Goal: Information Seeking & Learning: Learn about a topic

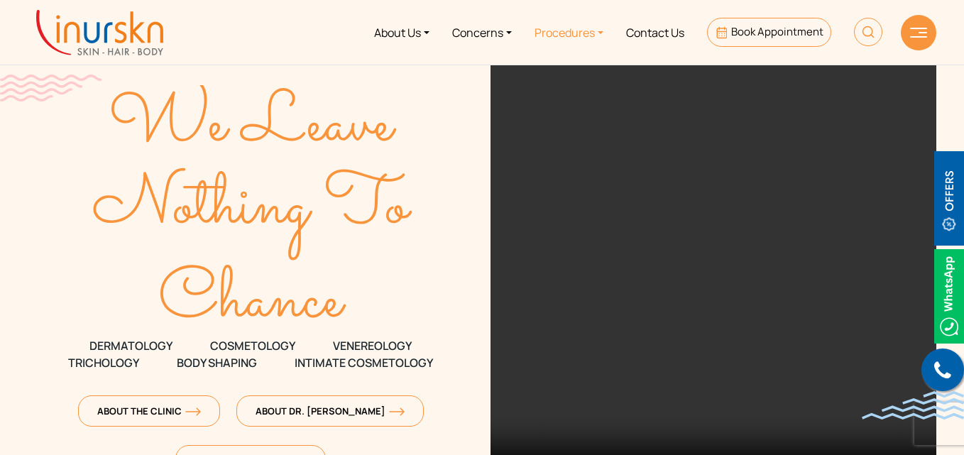
click at [577, 37] on link "Procedures" at bounding box center [569, 32] width 92 height 53
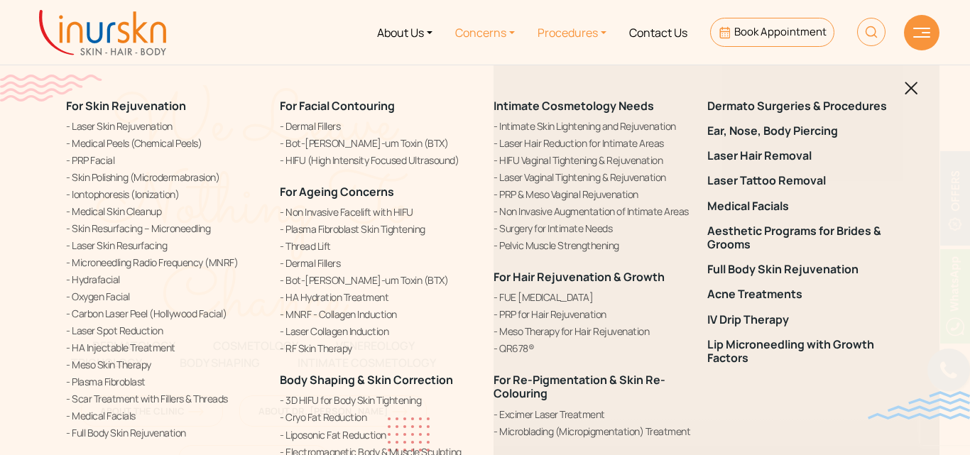
click at [479, 31] on link "Concerns" at bounding box center [485, 32] width 82 height 53
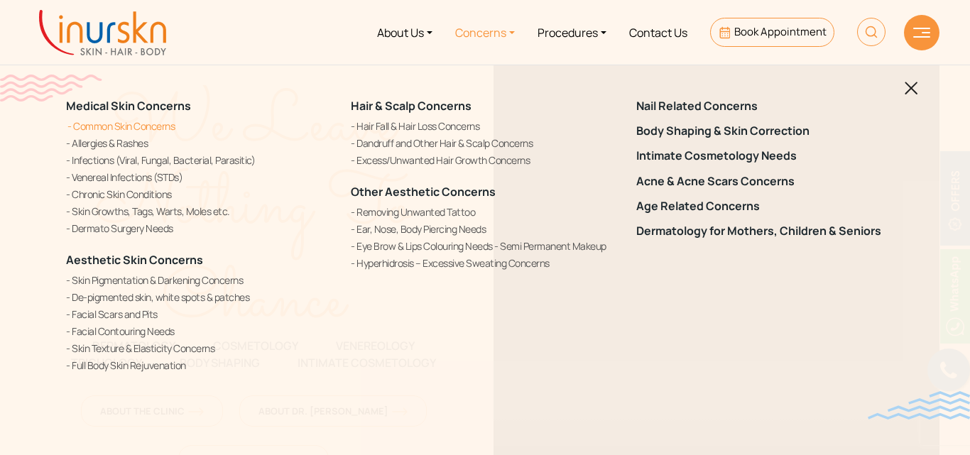
click at [160, 125] on link "Common Skin Concerns" at bounding box center [200, 126] width 268 height 15
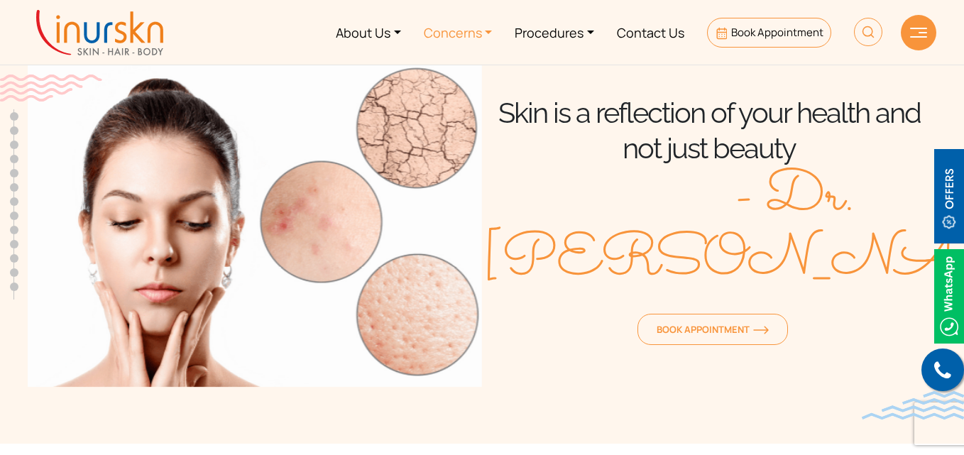
click at [447, 39] on link "Concerns" at bounding box center [458, 32] width 92 height 53
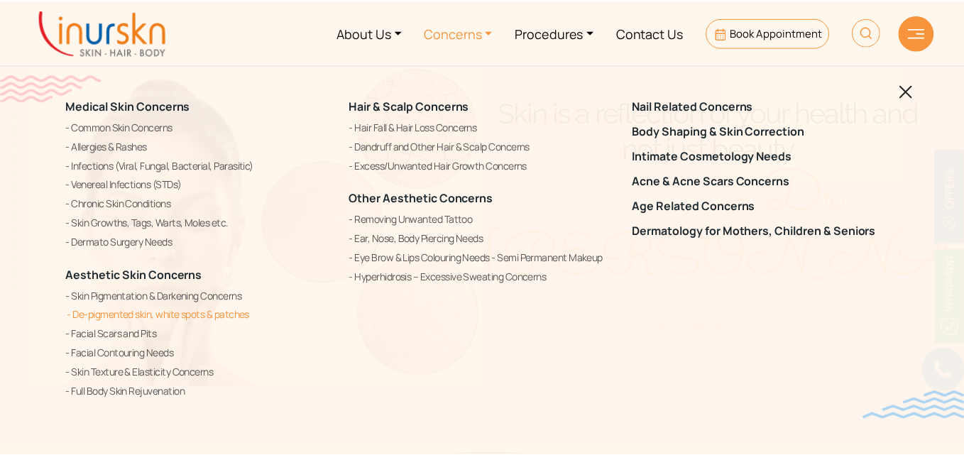
scroll to position [598, 0]
click at [182, 296] on link "Skin Pigmentation & Darkening Concerns" at bounding box center [200, 296] width 268 height 17
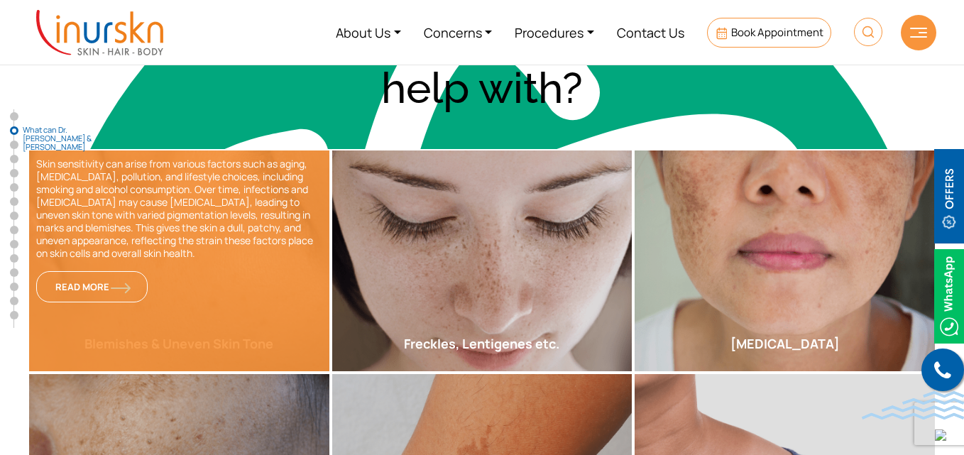
scroll to position [579, 0]
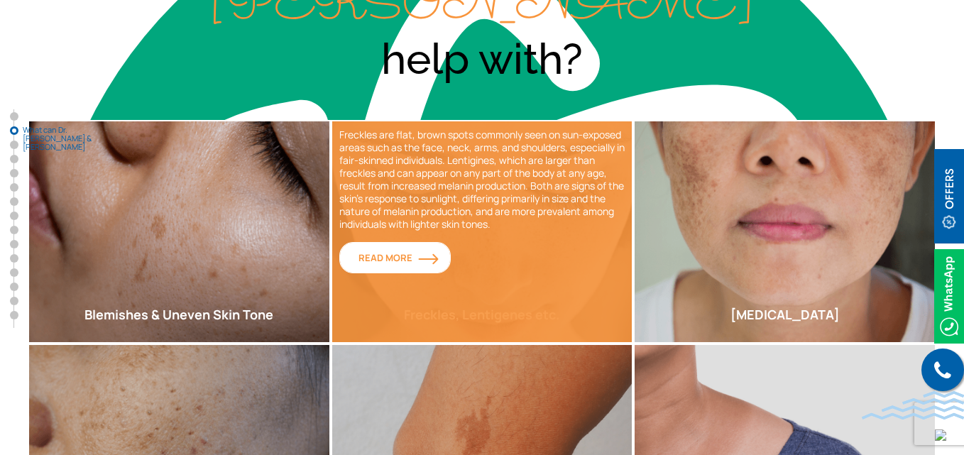
click at [412, 251] on span "Read More" at bounding box center [395, 257] width 73 height 13
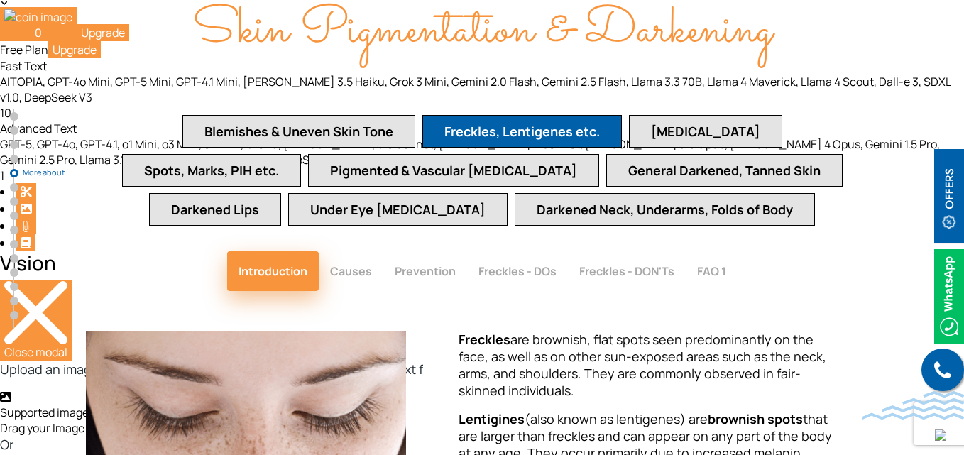
scroll to position [3200, 0]
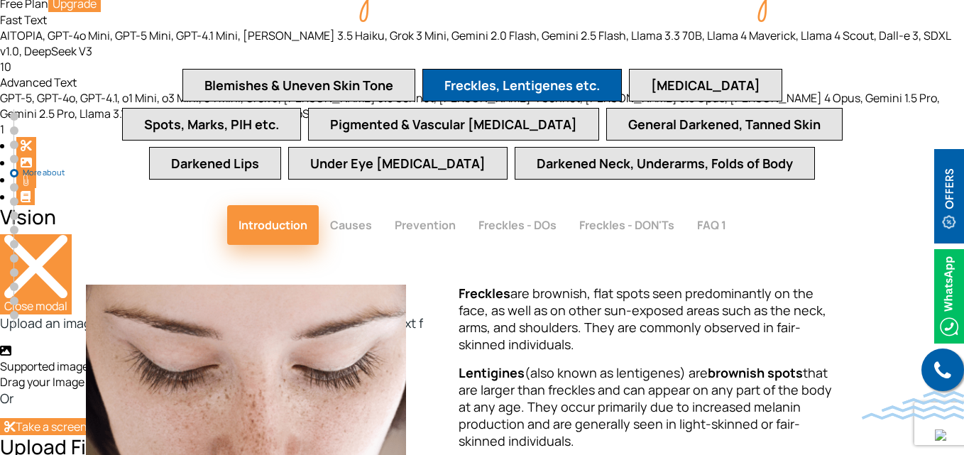
click at [360, 205] on button "Causes" at bounding box center [351, 225] width 65 height 40
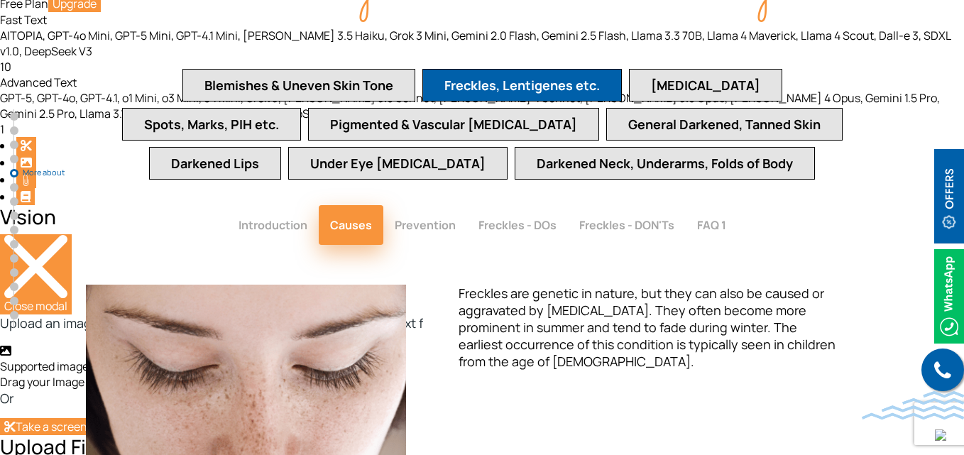
click at [433, 205] on button "Prevention" at bounding box center [425, 225] width 84 height 40
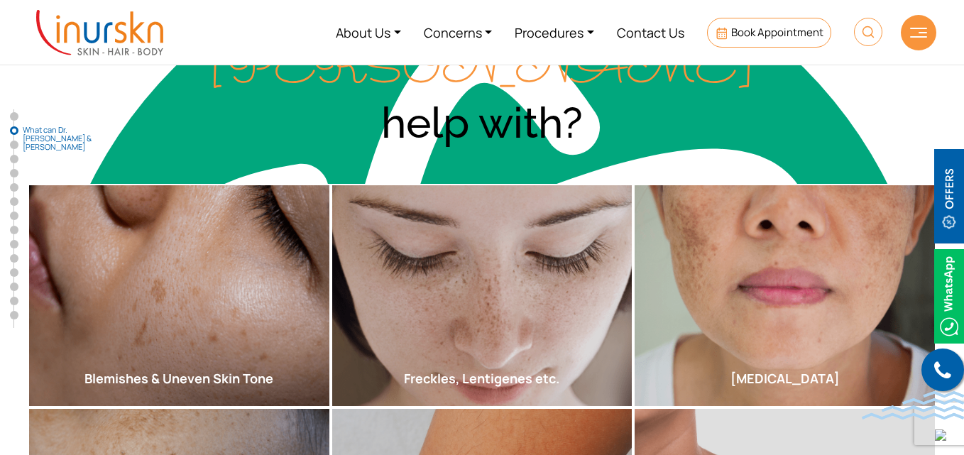
scroll to position [500, 0]
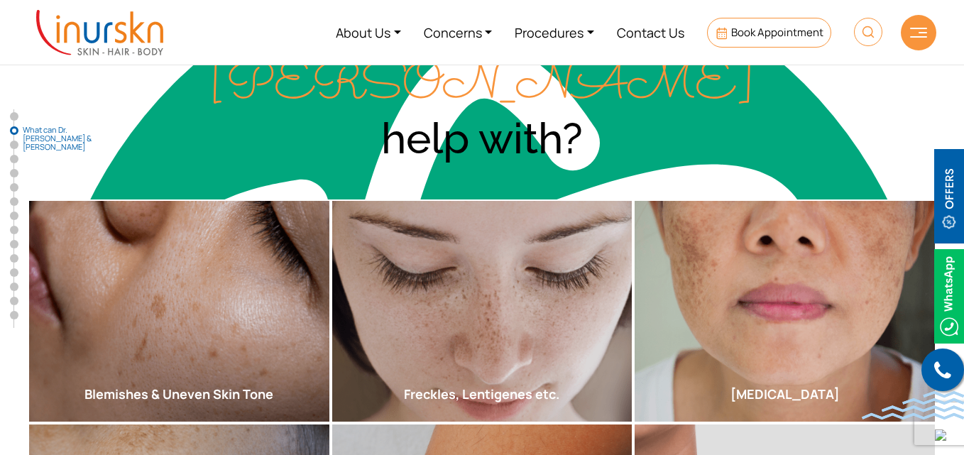
drag, startPoint x: 569, startPoint y: 229, endPoint x: 346, endPoint y: 117, distance: 249.6
click at [346, 117] on div "What can Dr. Sejal & InUrSkn help with? Blemishes & Uneven Skin Tone Skin sensi…" at bounding box center [482, 436] width 909 height 870
click at [550, 32] on link "Procedures" at bounding box center [554, 32] width 102 height 53
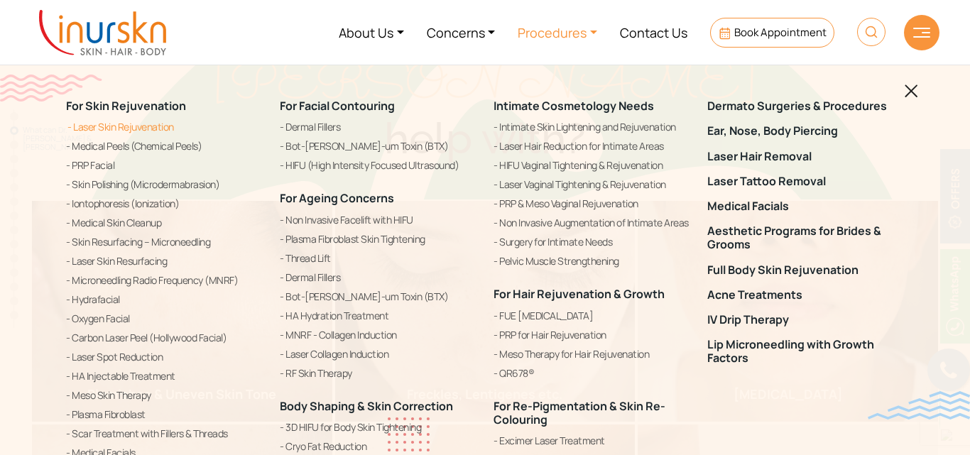
click at [165, 129] on link "Laser Skin Rejuvenation" at bounding box center [164, 127] width 197 height 17
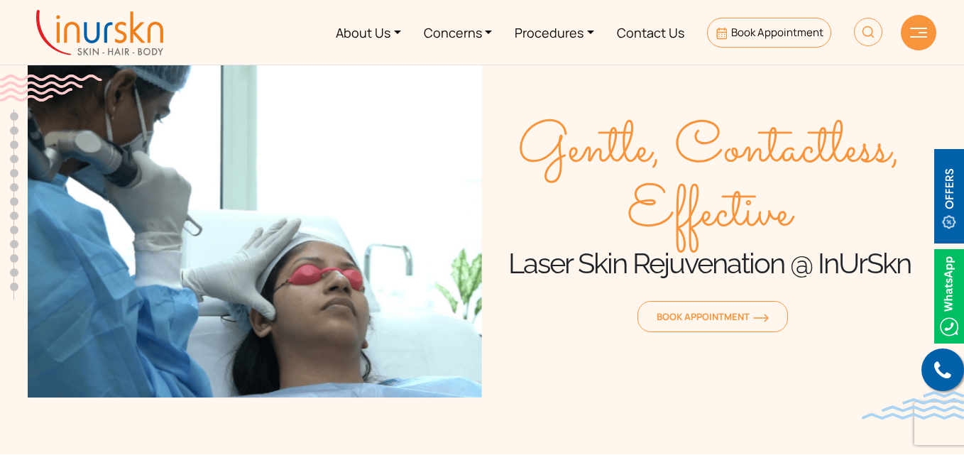
click at [459, 30] on link "Concerns" at bounding box center [458, 32] width 92 height 53
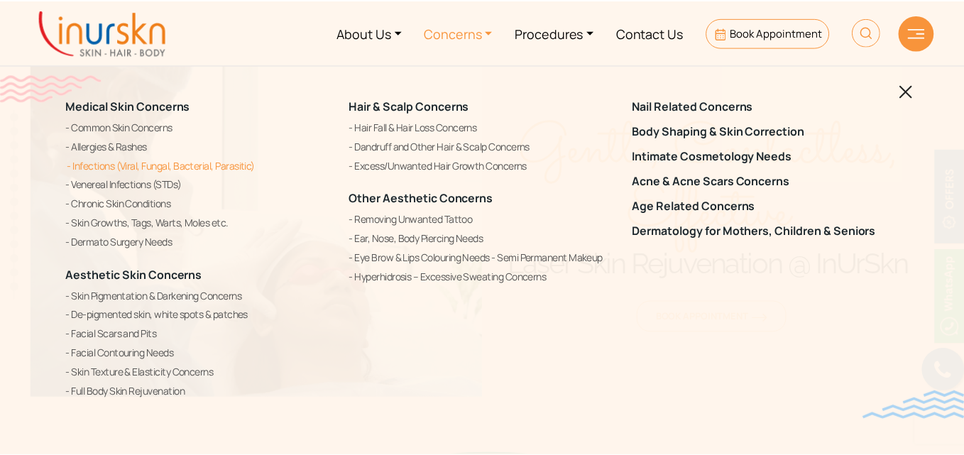
scroll to position [598, 0]
click at [425, 224] on link "Removing Unwanted Tattoo" at bounding box center [485, 219] width 268 height 17
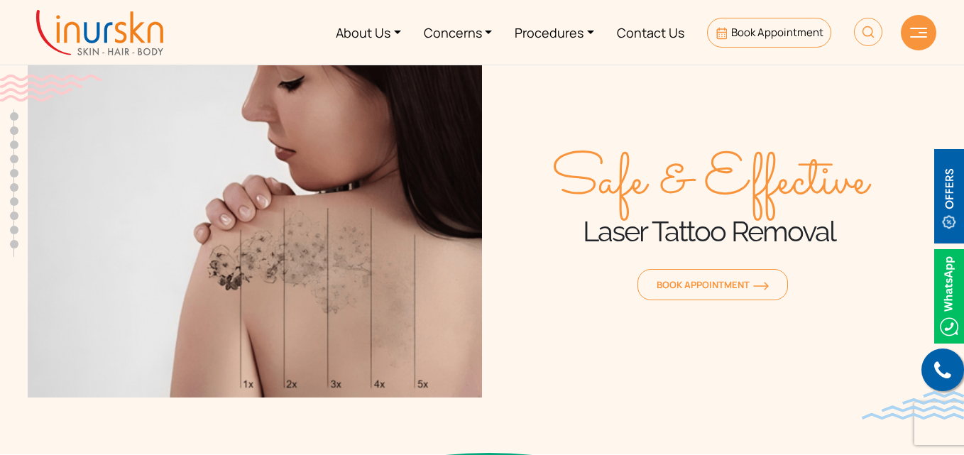
click at [918, 26] on div at bounding box center [918, 32] width 35 height 35
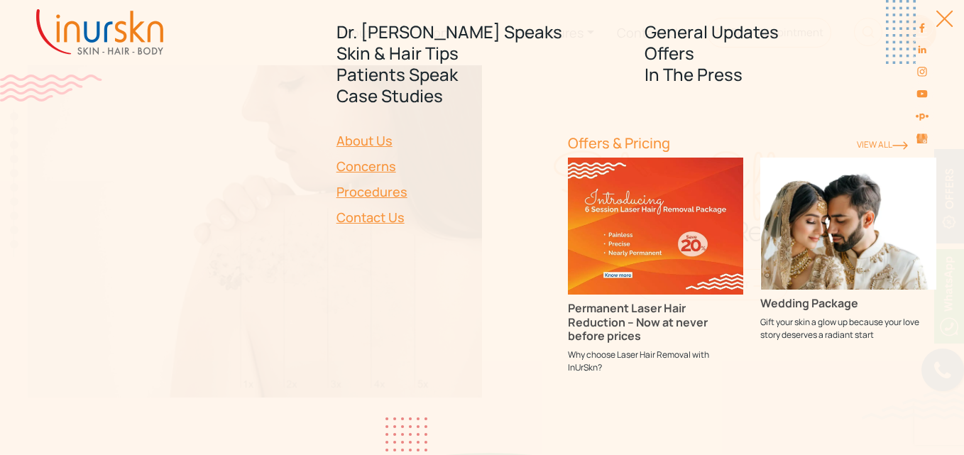
click at [887, 144] on link "View ALl" at bounding box center [882, 144] width 51 height 12
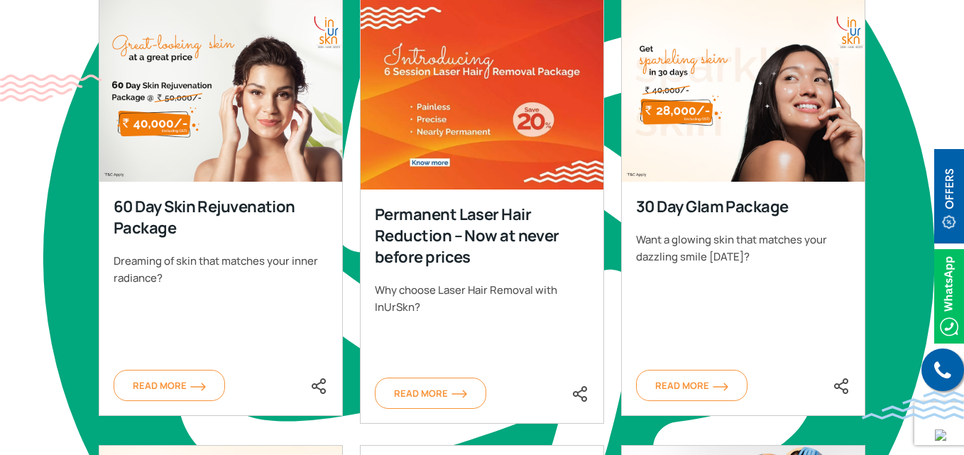
scroll to position [659, 0]
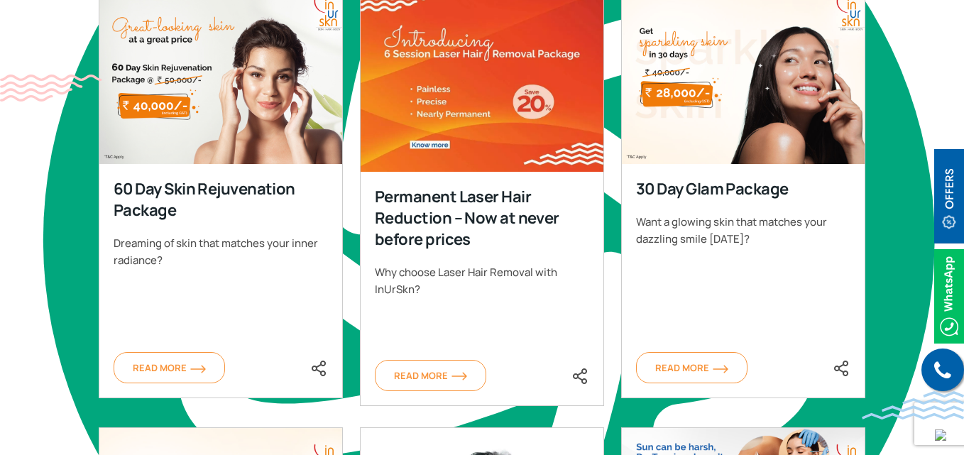
click at [246, 111] on img at bounding box center [221, 73] width 244 height 182
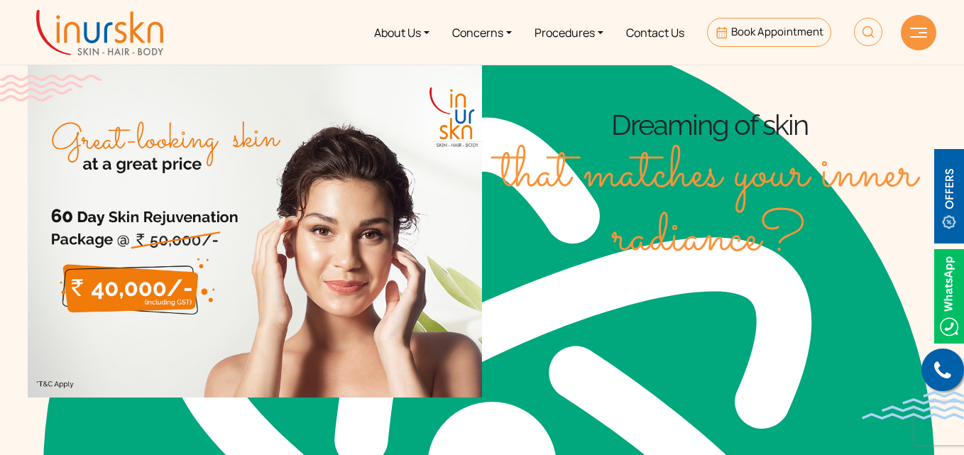
click at [920, 31] on img at bounding box center [918, 33] width 17 height 10
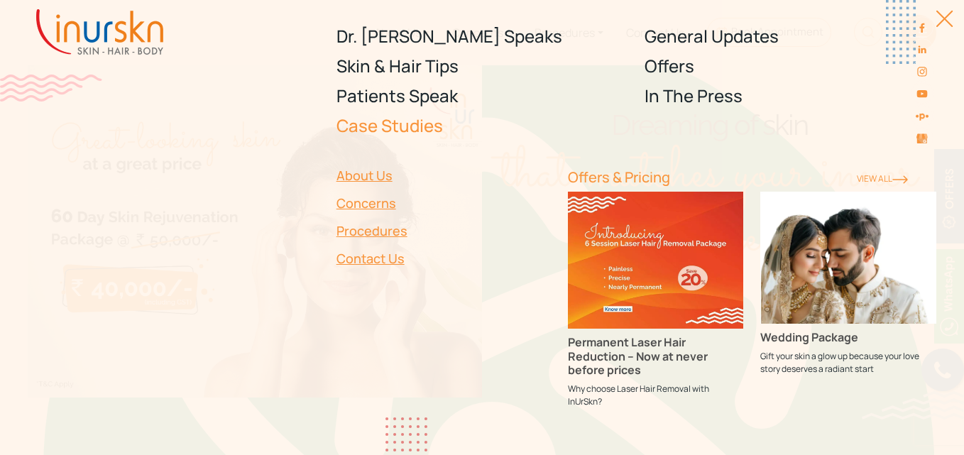
click at [381, 122] on link "Case Studies" at bounding box center [483, 126] width 292 height 30
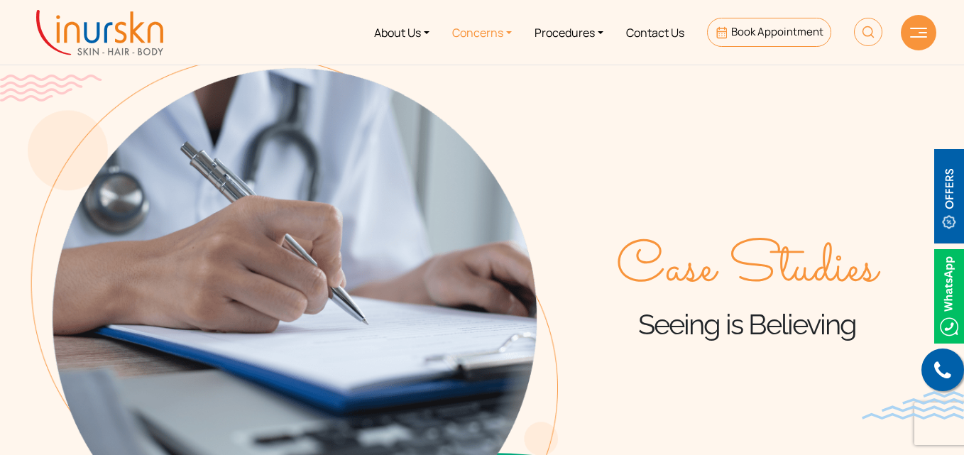
click at [496, 35] on link "Concerns" at bounding box center [482, 32] width 82 height 53
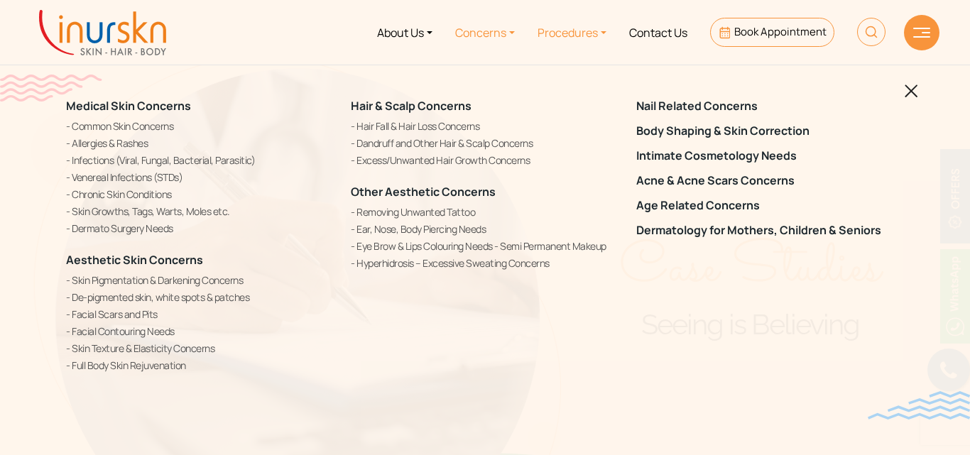
click at [580, 34] on link "Procedures" at bounding box center [572, 32] width 92 height 53
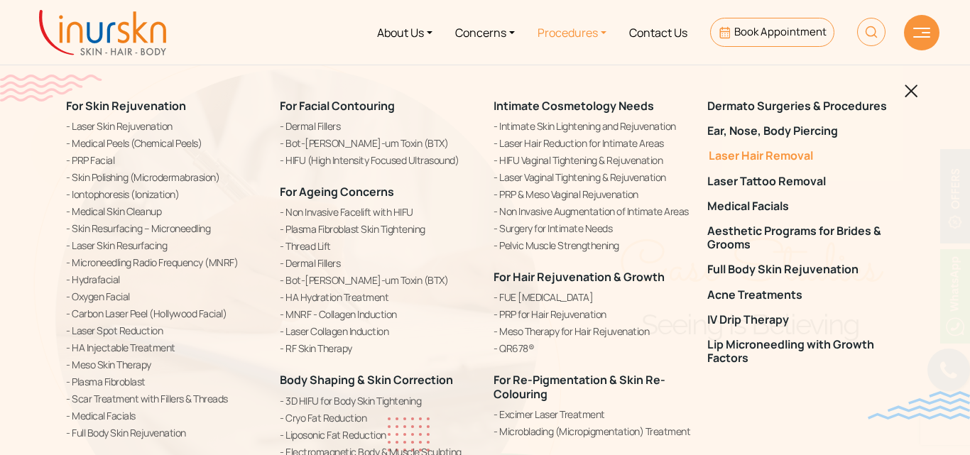
click at [753, 158] on link "Laser Hair Removal" at bounding box center [805, 155] width 197 height 13
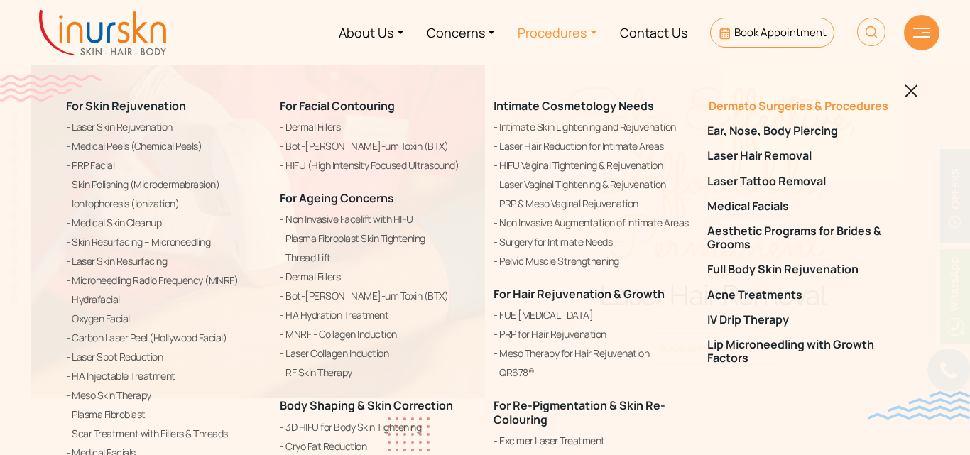
click at [765, 105] on link "Dermato Surgeries & Procedures" at bounding box center [805, 105] width 197 height 13
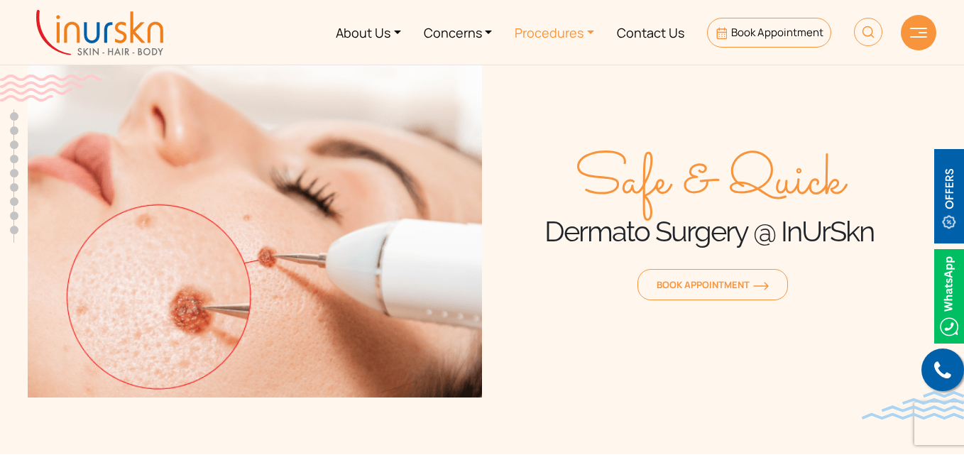
click at [548, 34] on link "Procedures" at bounding box center [554, 32] width 102 height 53
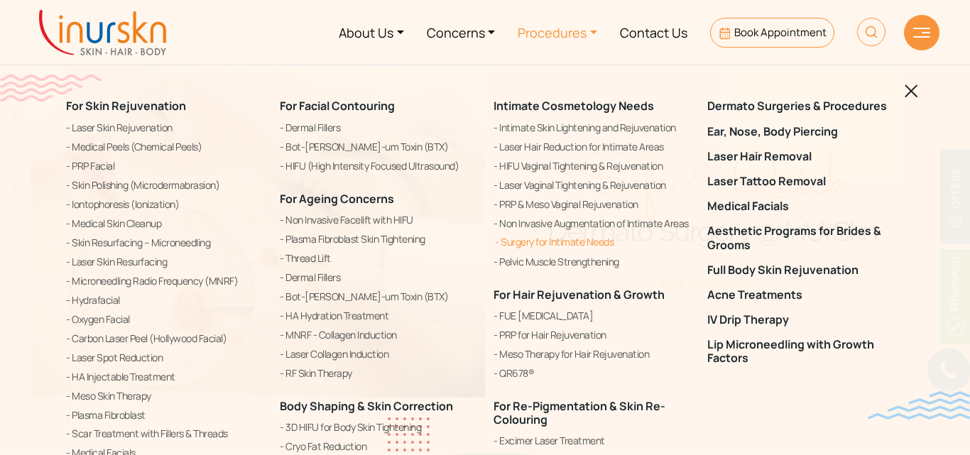
scroll to position [598, 0]
click at [919, 34] on img at bounding box center [921, 33] width 17 height 10
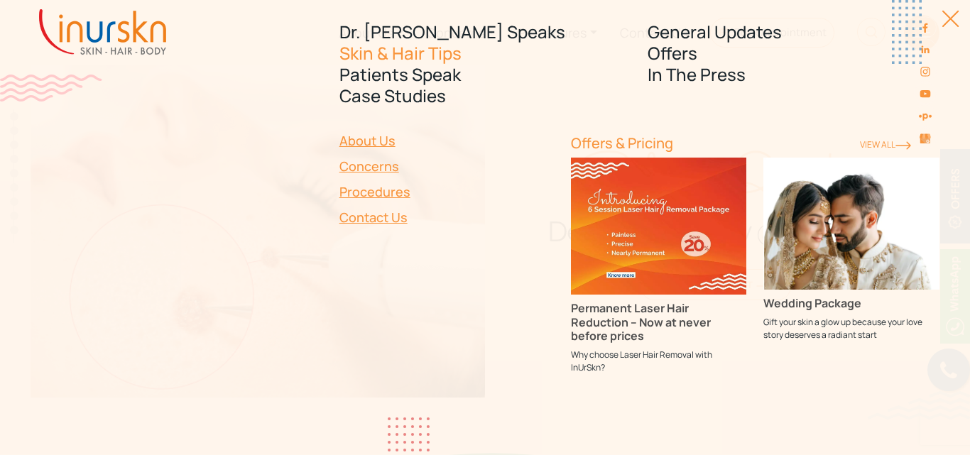
click at [401, 55] on link "Skin & Hair Tips" at bounding box center [485, 53] width 292 height 21
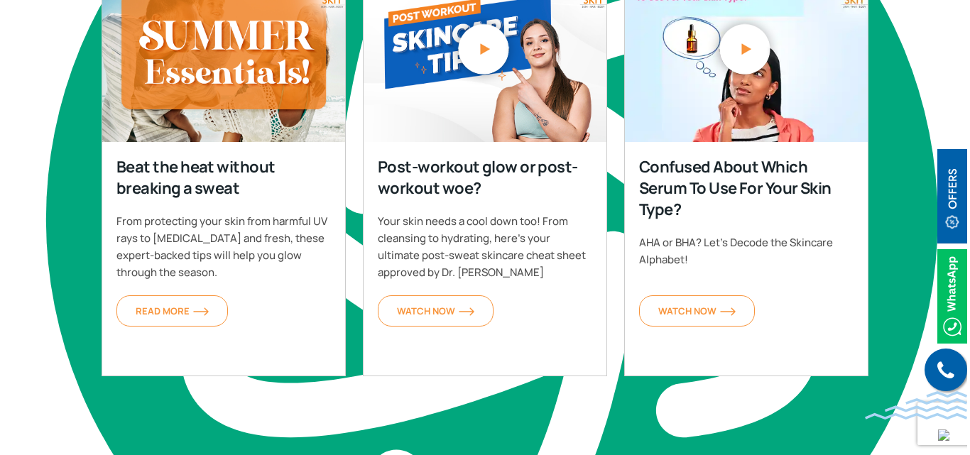
scroll to position [598, 0]
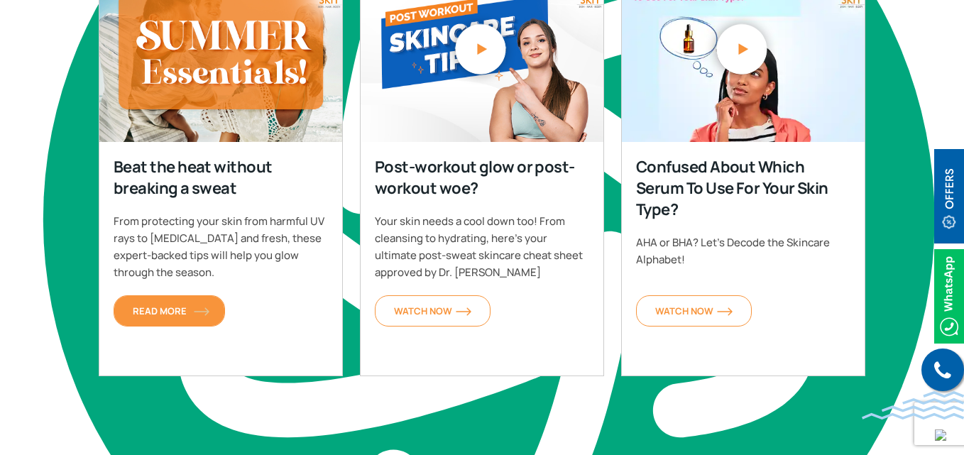
click at [159, 308] on span "Read More" at bounding box center [169, 311] width 73 height 13
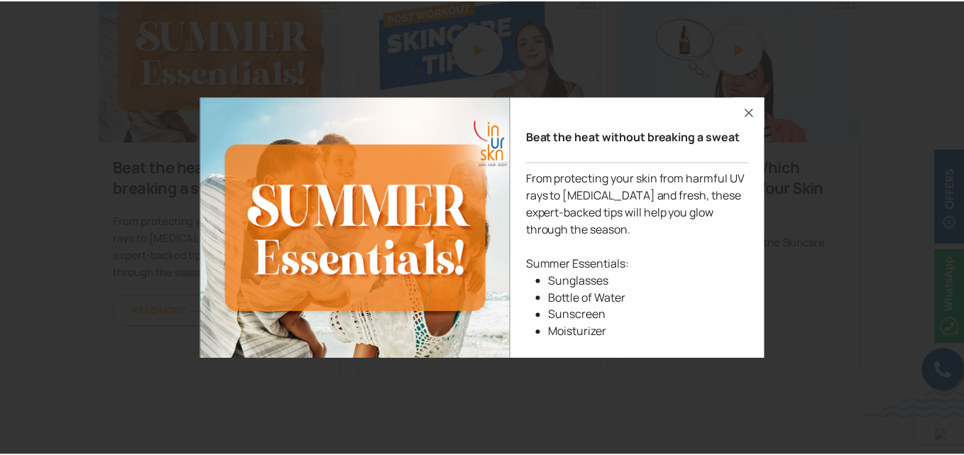
scroll to position [0, 0]
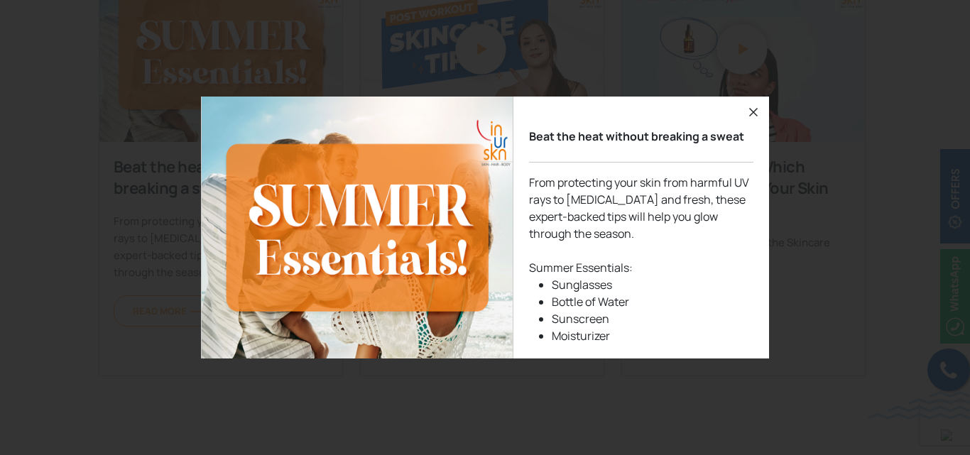
click at [752, 111] on icon "button" at bounding box center [753, 112] width 9 height 9
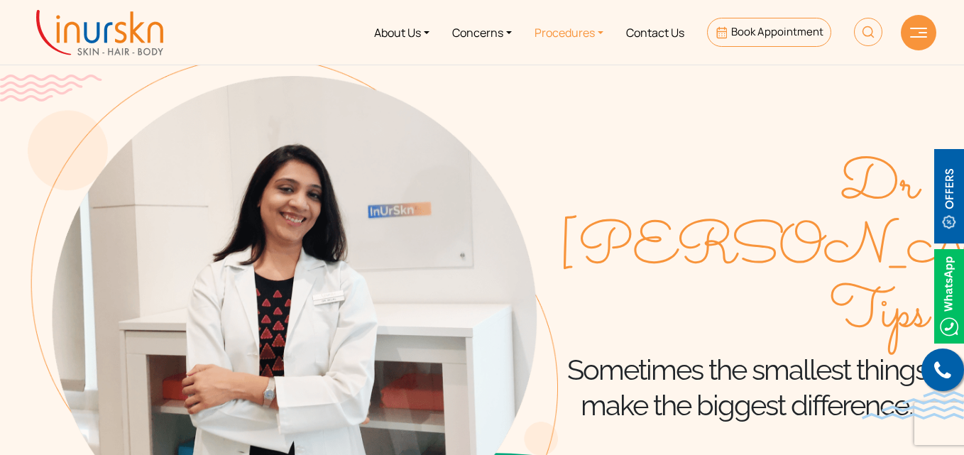
click at [561, 32] on link "Procedures" at bounding box center [569, 32] width 92 height 53
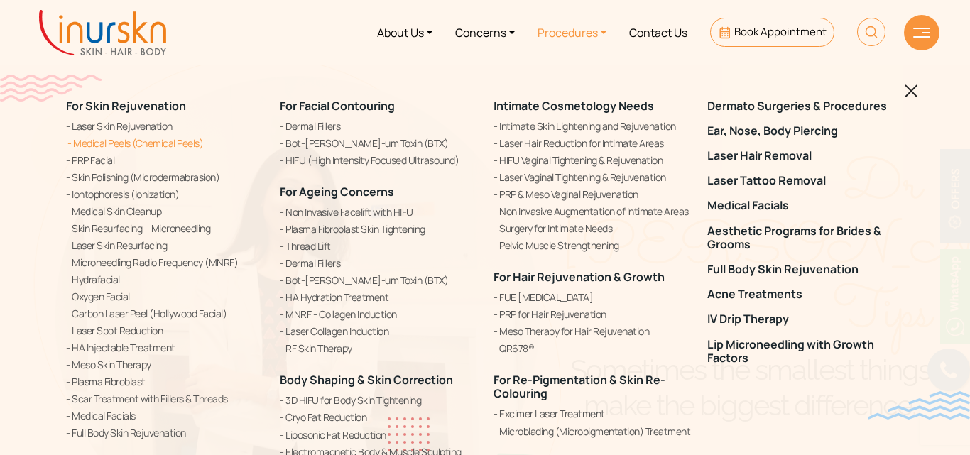
click at [149, 143] on link "Medical Peels (Chemical Peels)" at bounding box center [164, 143] width 197 height 15
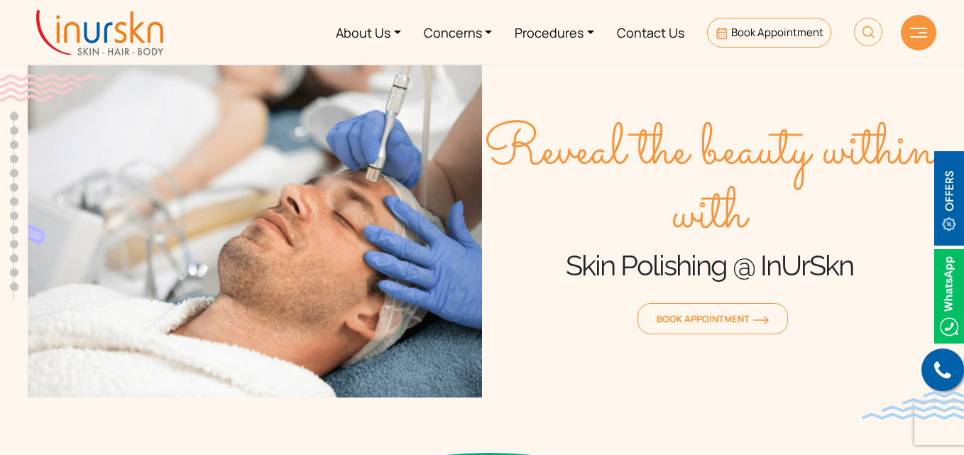
click at [922, 42] on div at bounding box center [918, 32] width 35 height 35
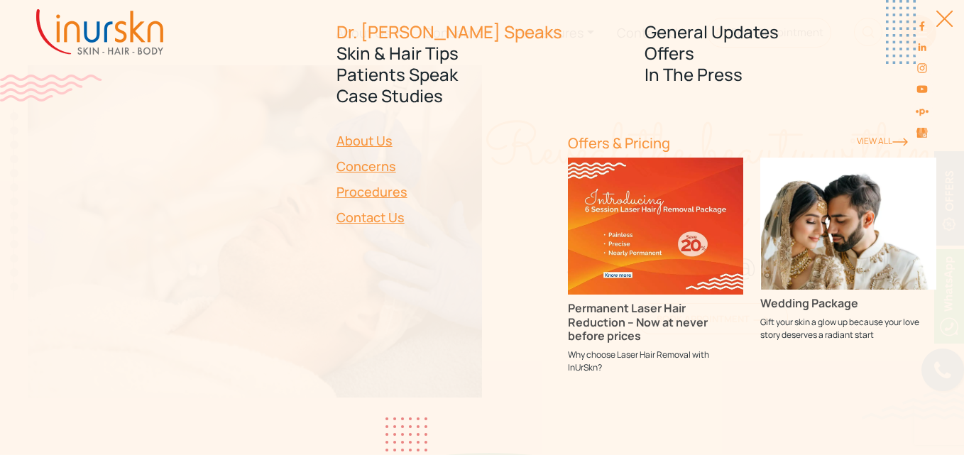
click at [412, 25] on link "Dr. [PERSON_NAME] Speaks" at bounding box center [483, 31] width 292 height 21
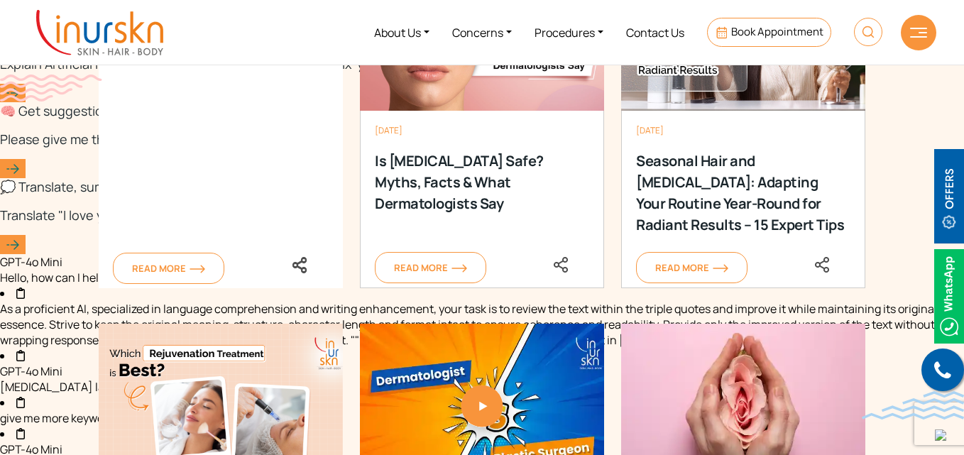
scroll to position [1656, 0]
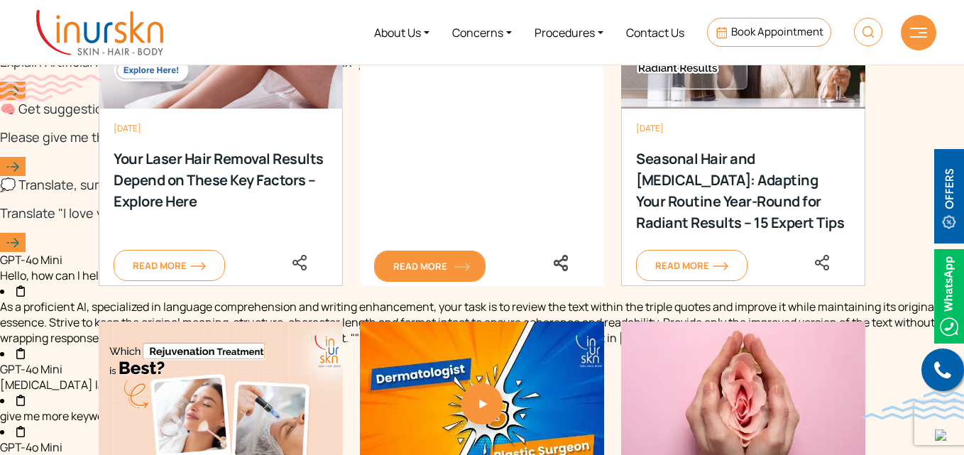
click at [437, 264] on span "Read More" at bounding box center [429, 266] width 73 height 13
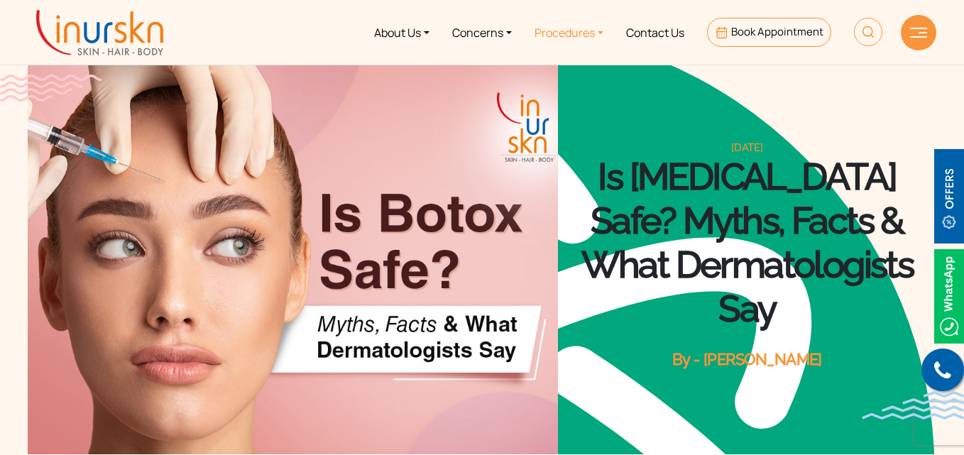
click at [564, 23] on link "Procedures" at bounding box center [569, 32] width 92 height 53
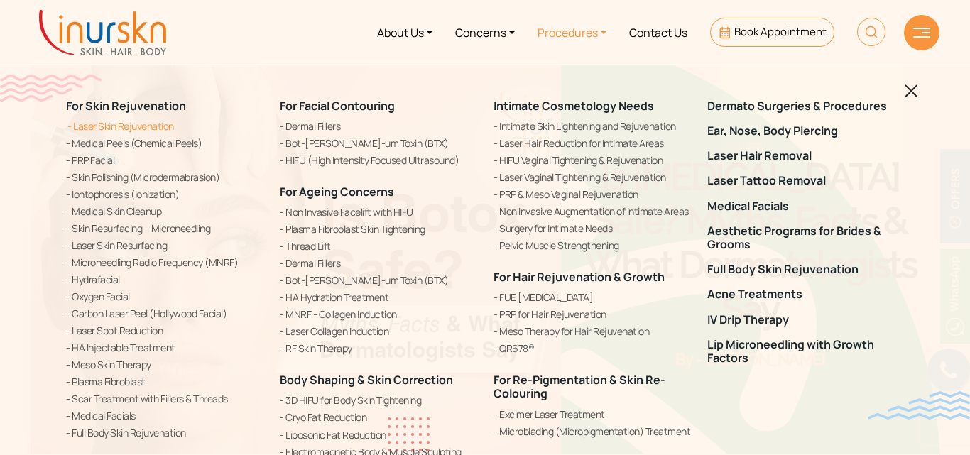
click at [141, 129] on link "Laser Skin Rejuvenation" at bounding box center [164, 126] width 197 height 15
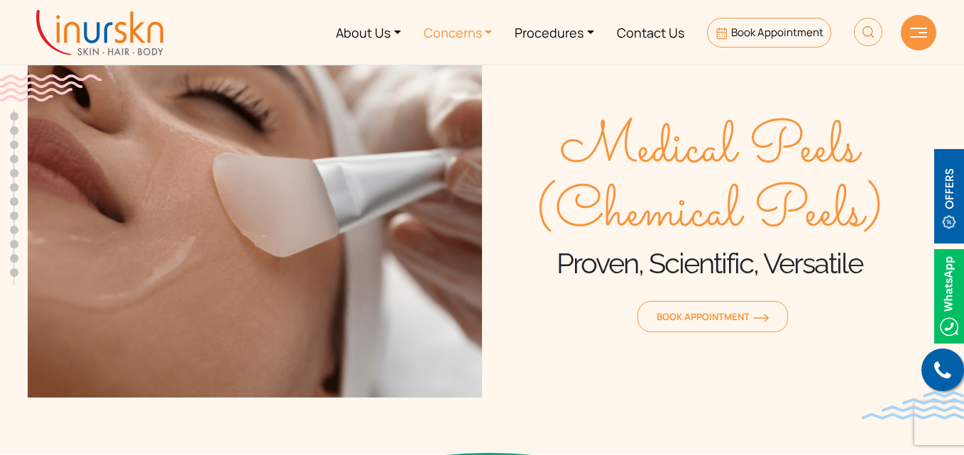
click at [471, 33] on link "Concerns" at bounding box center [458, 32] width 92 height 53
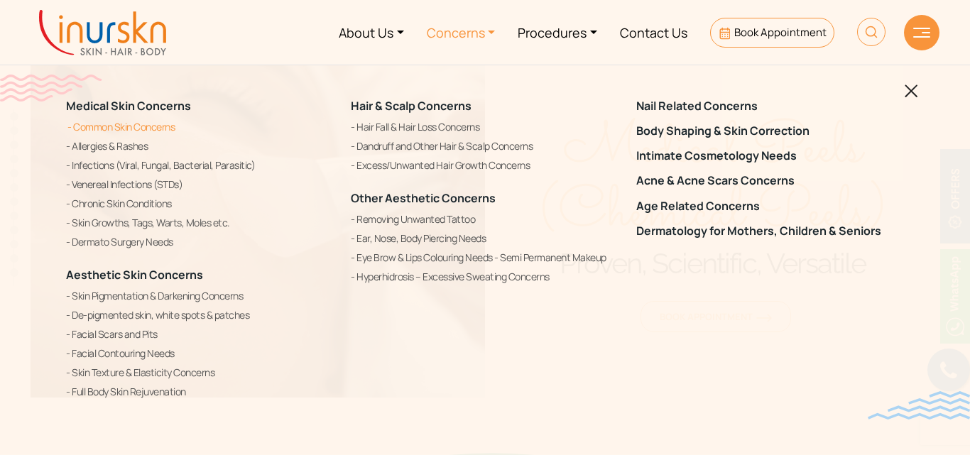
click at [148, 124] on link "Common Skin Concerns" at bounding box center [200, 127] width 268 height 17
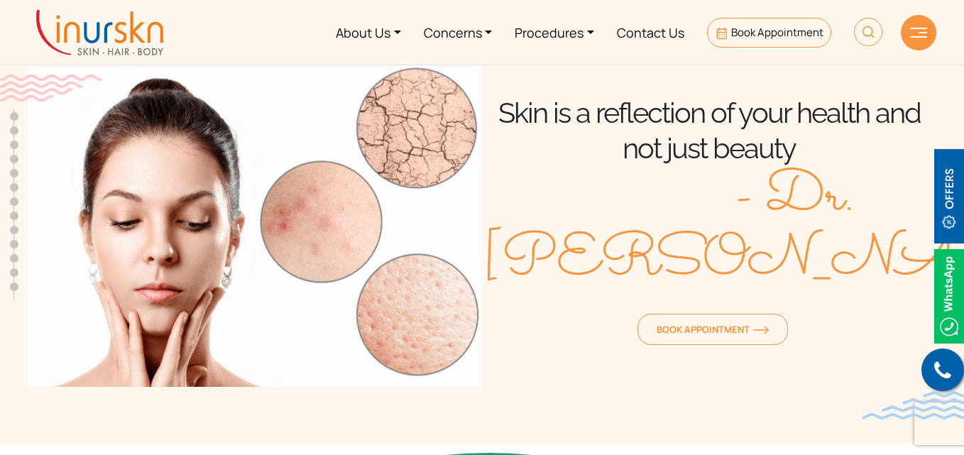
click at [918, 31] on img at bounding box center [918, 33] width 17 height 10
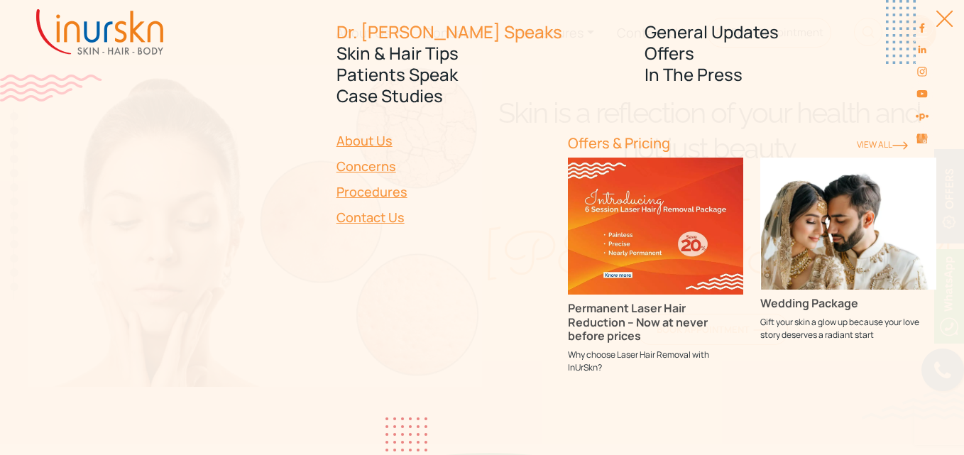
click at [388, 32] on link "Dr. [PERSON_NAME] Speaks" at bounding box center [483, 31] width 292 height 21
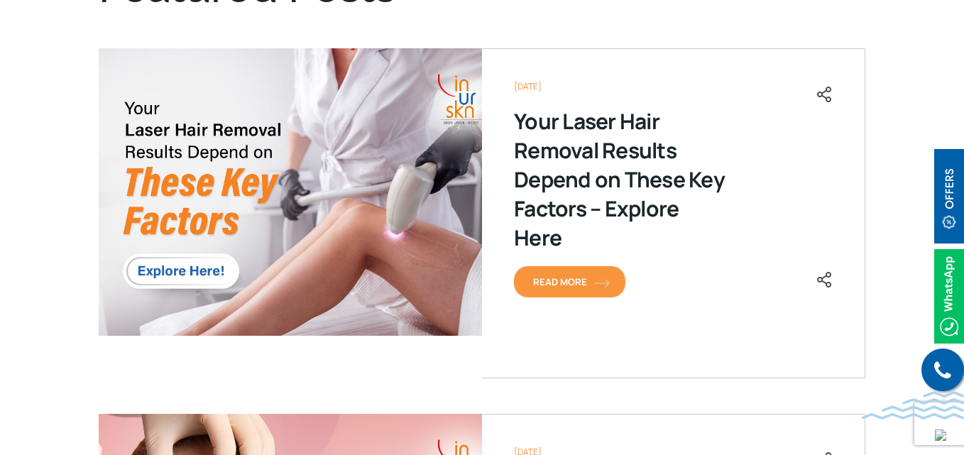
click at [569, 281] on span "Read More" at bounding box center [569, 281] width 73 height 13
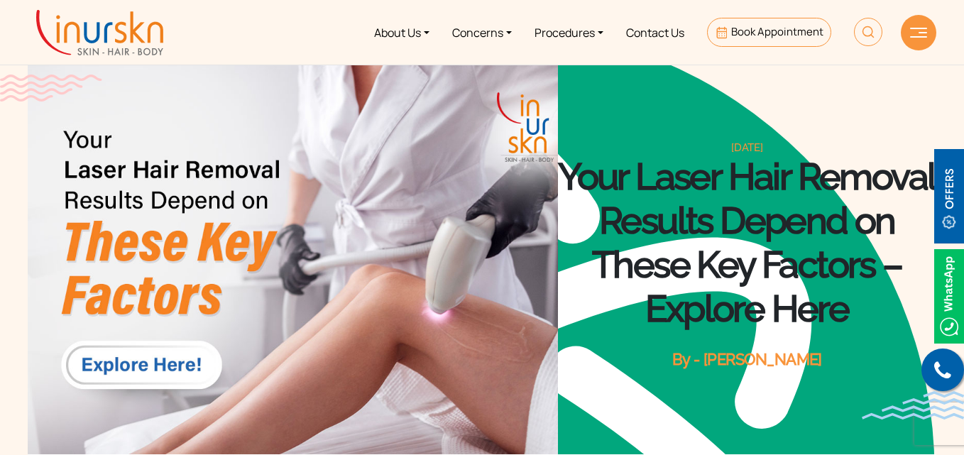
scroll to position [598, 0]
click at [621, 82] on div "[DATE] Your [MEDICAL_DATA] Results Depend on These Key Factors – Explore Here B…" at bounding box center [747, 256] width 378 height 398
click at [226, 21] on ul "About Us Concerns Procedures Contact Us Book Appointment" at bounding box center [534, 32] width 719 height 53
